Goal: Check status: Check status

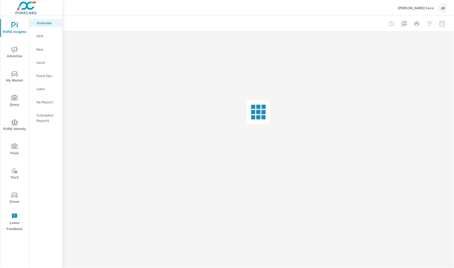
click at [14, 149] on icon "nav menu" at bounding box center [14, 147] width 6 height 6
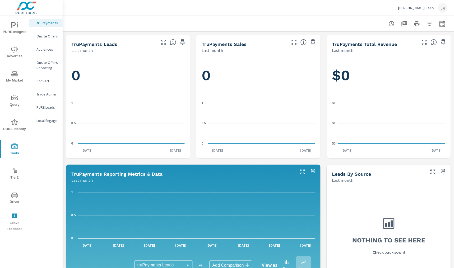
click at [44, 67] on p "Onsite Offers Reporting" at bounding box center [47, 65] width 22 height 11
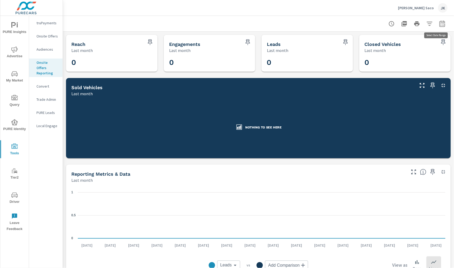
click at [443, 21] on icon "button" at bounding box center [442, 23] width 6 height 6
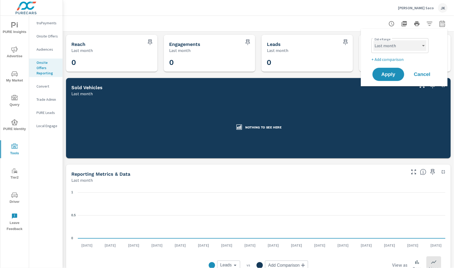
click at [415, 41] on select "Custom [DATE] Last week Last 7 days Last 14 days Last 30 days Last 45 days Last…" at bounding box center [400, 45] width 53 height 11
click at [374, 40] on select "Custom [DATE] Last week Last 7 days Last 14 days Last 30 days Last 45 days Last…" at bounding box center [400, 45] width 53 height 11
select select "Month to date"
click at [387, 80] on button "Apply" at bounding box center [388, 75] width 33 height 14
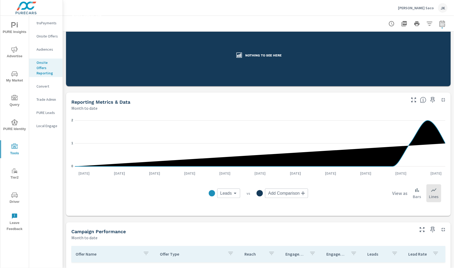
scroll to position [157, 0]
